Goal: Transaction & Acquisition: Purchase product/service

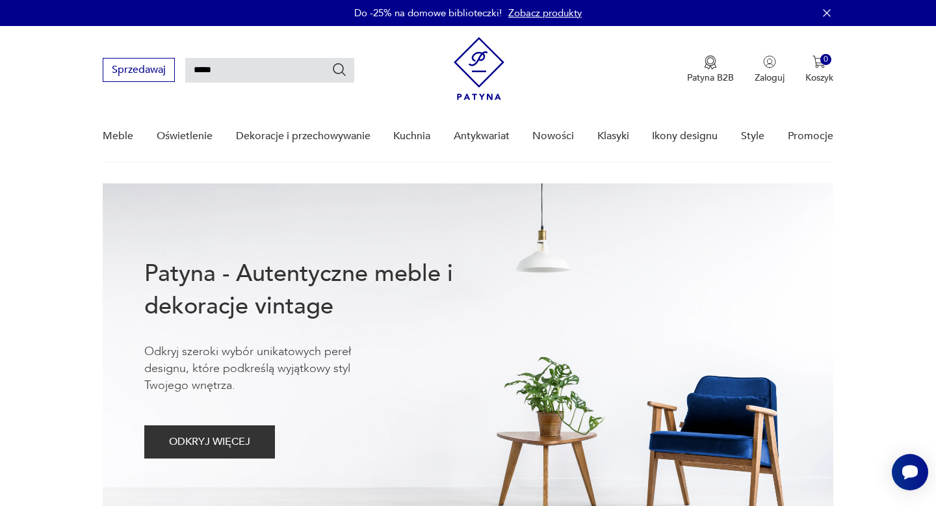
type input "*****"
click at [341, 69] on icon "Szukaj" at bounding box center [340, 70] width 16 height 16
type input "*****"
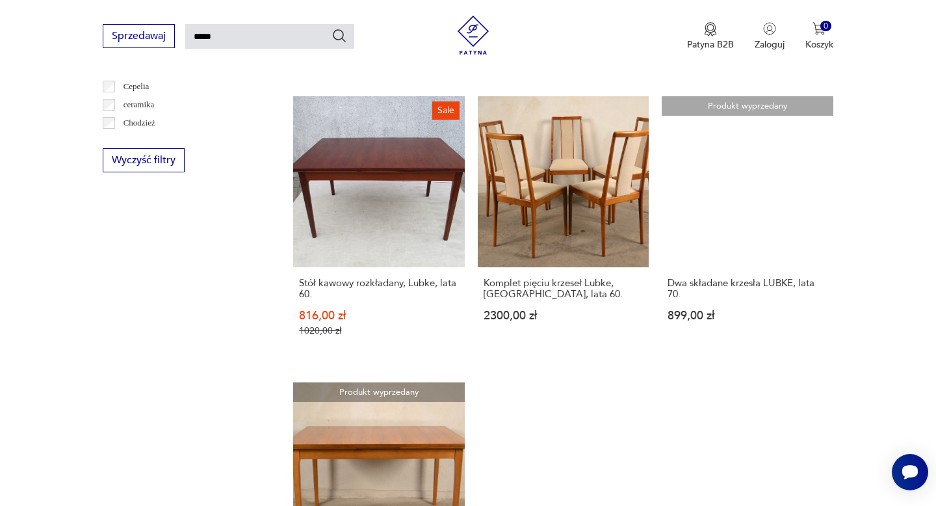
scroll to position [724, 0]
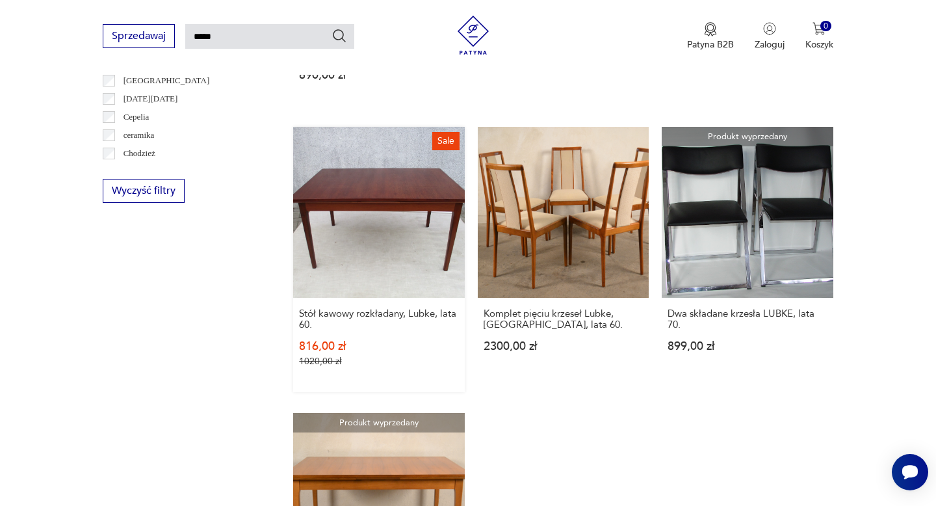
click at [429, 215] on link "Sale Stół kawowy rozkładany, Lubke, lata 60. 816,00 zł 1020,00 zł" at bounding box center [378, 259] width 171 height 265
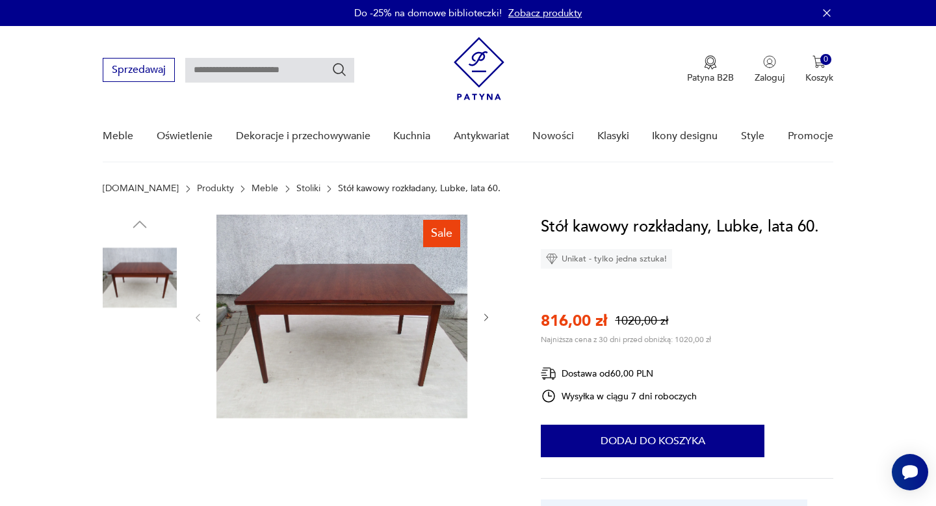
click at [128, 373] on img at bounding box center [140, 361] width 74 height 74
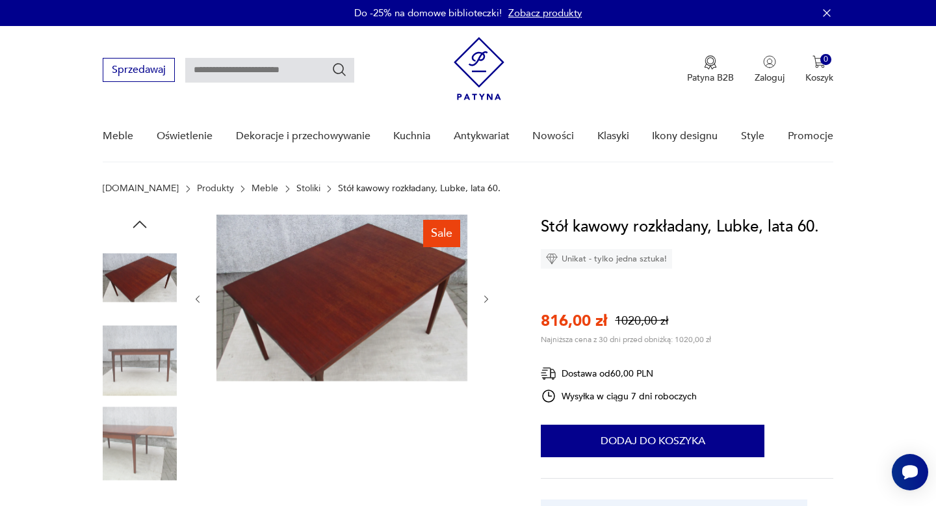
click at [132, 432] on img at bounding box center [140, 443] width 74 height 74
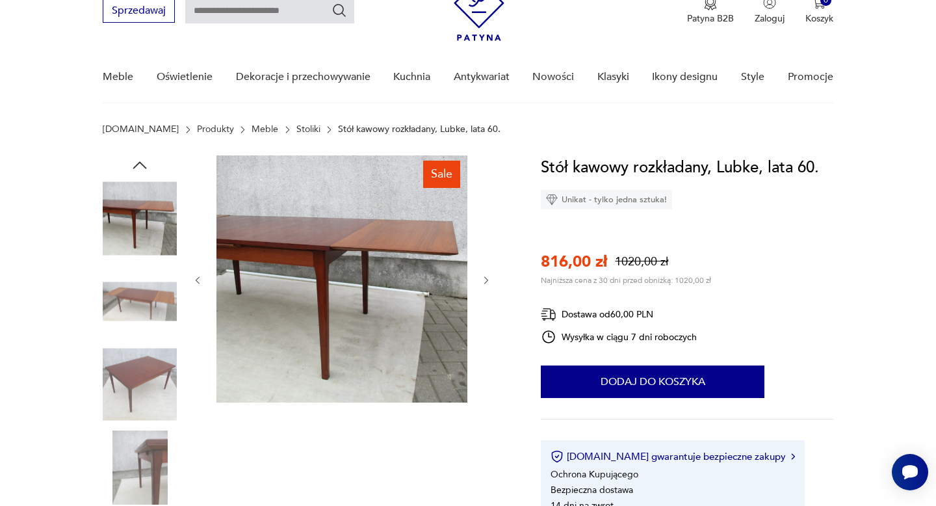
scroll to position [60, 0]
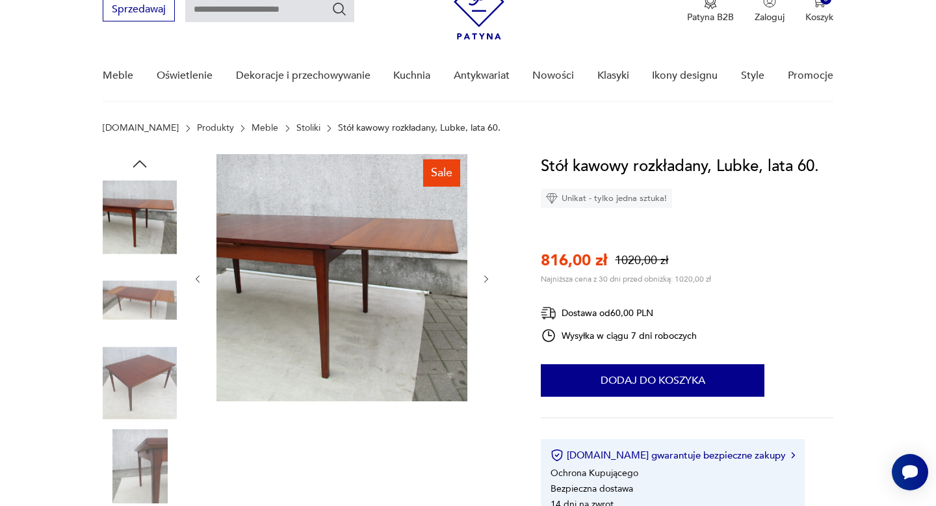
click at [150, 458] on img at bounding box center [140, 466] width 74 height 74
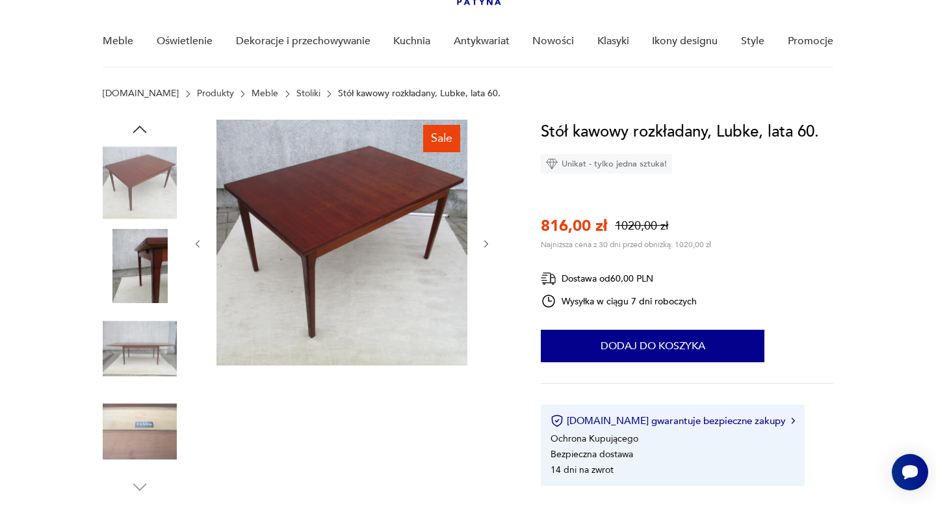
scroll to position [101, 0]
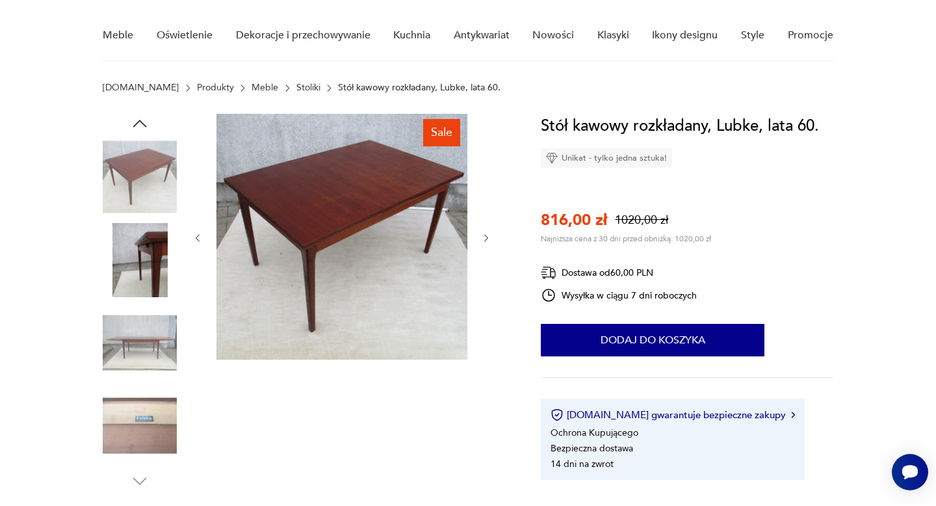
click at [153, 412] on img at bounding box center [140, 426] width 74 height 74
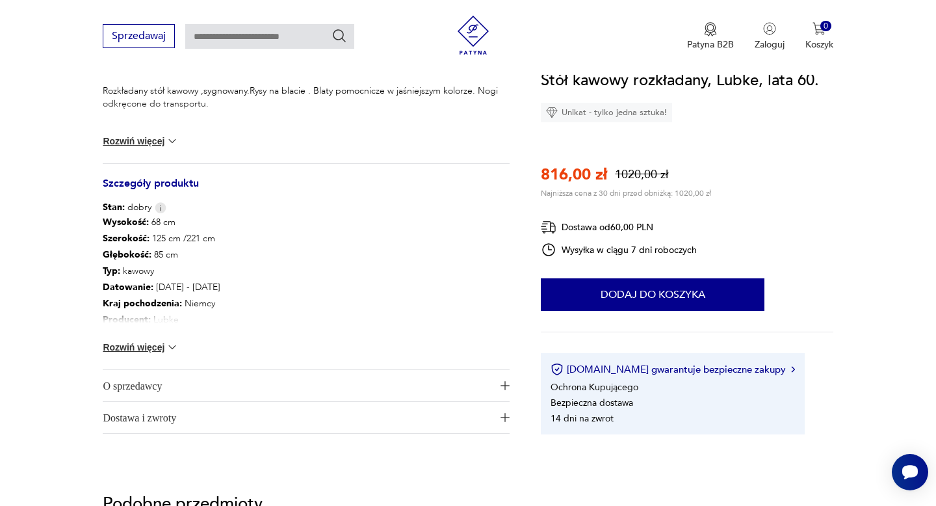
scroll to position [562, 0]
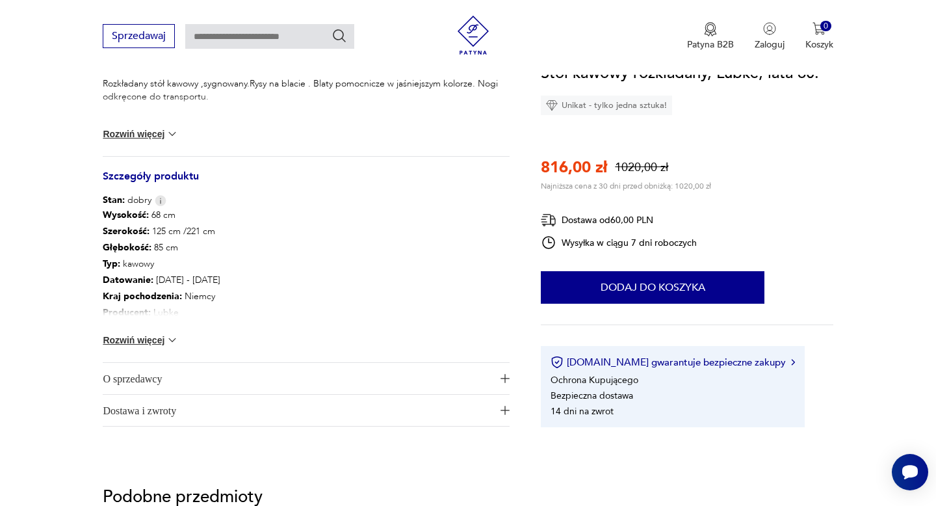
click at [125, 381] on span "O sprzedawcy" at bounding box center [297, 378] width 389 height 31
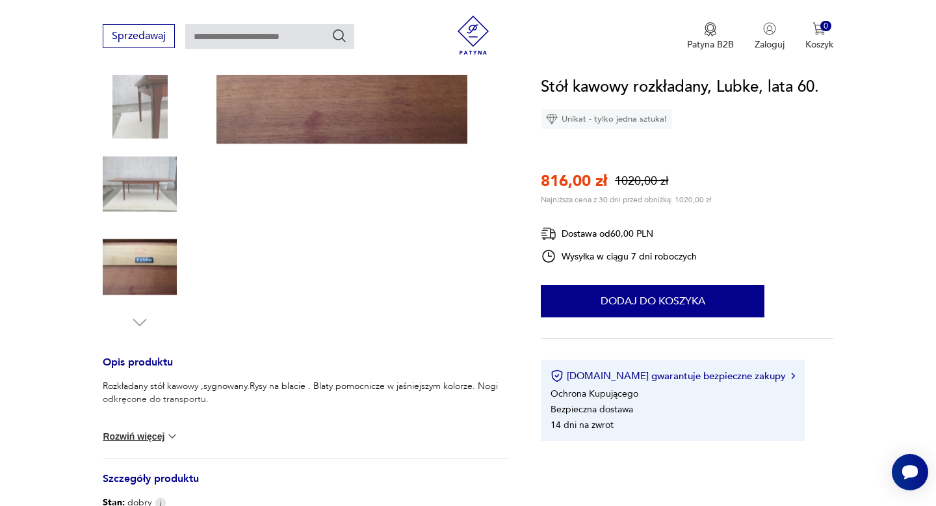
scroll to position [0, 0]
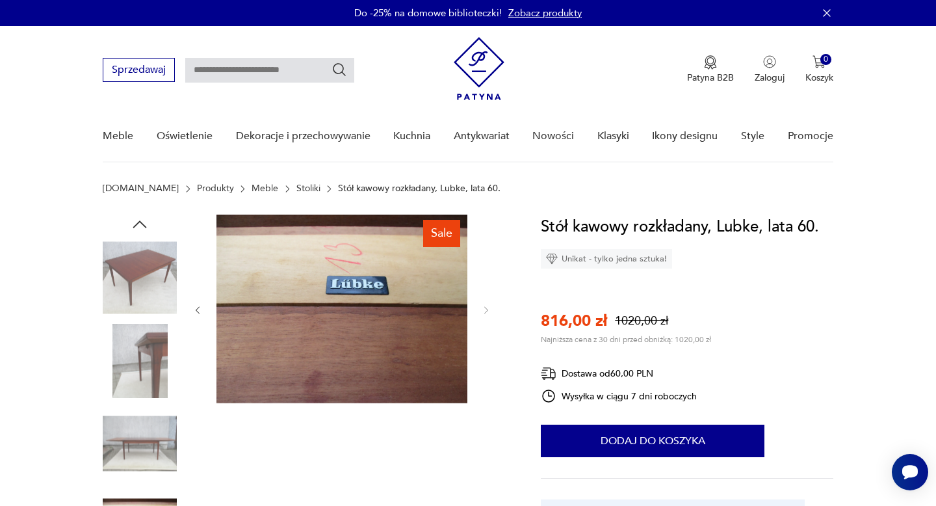
click at [146, 272] on img at bounding box center [140, 278] width 74 height 74
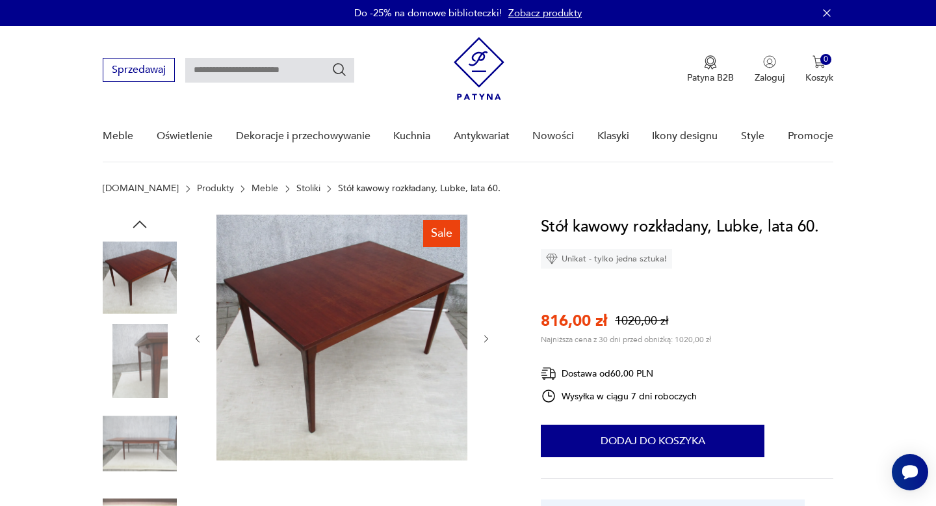
click at [157, 359] on img at bounding box center [140, 361] width 74 height 74
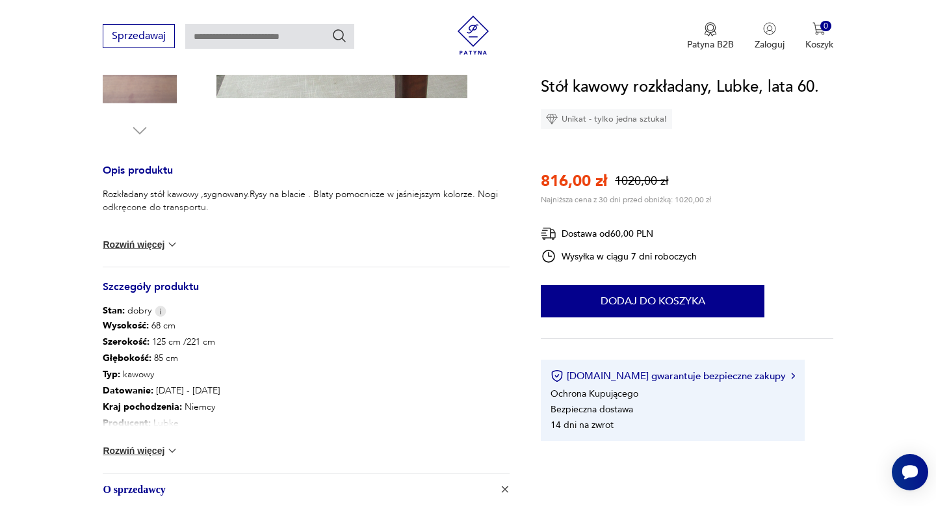
scroll to position [472, 0]
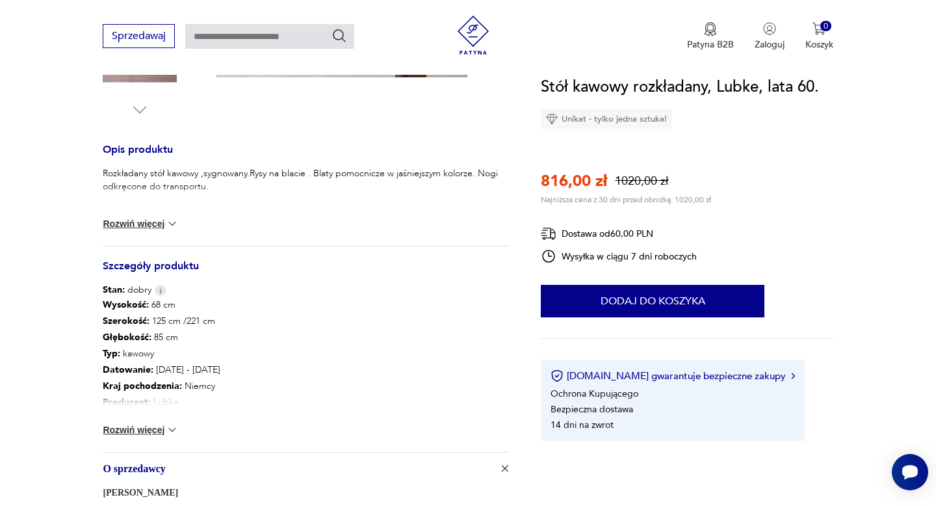
click at [174, 429] on img at bounding box center [172, 429] width 13 height 13
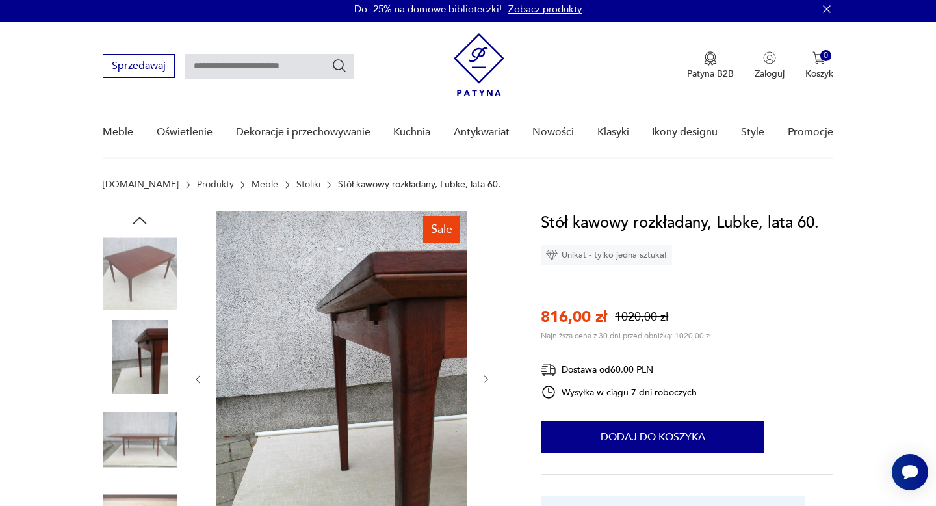
scroll to position [0, 0]
